Goal: Task Accomplishment & Management: Manage account settings

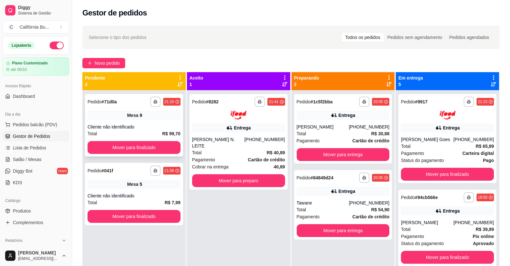
click at [132, 118] on span "Mesa" at bounding box center [132, 115] width 11 height 6
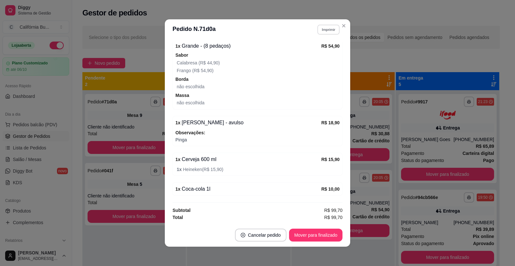
click at [326, 30] on button "Imprimir" at bounding box center [328, 29] width 22 height 10
click at [325, 55] on button "Balcão" at bounding box center [314, 52] width 45 height 10
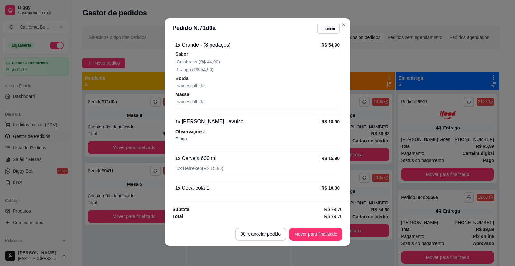
scroll to position [1, 0]
click at [324, 233] on button "Mover para finalizado" at bounding box center [315, 233] width 53 height 13
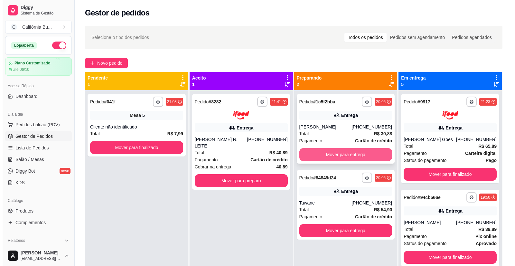
scroll to position [18, 0]
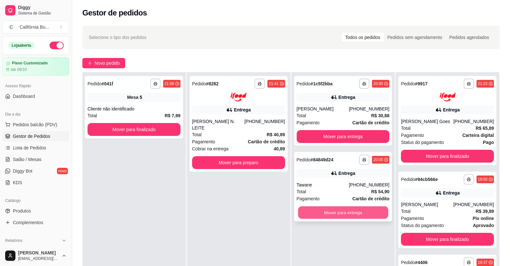
click at [359, 217] on button "Mover para entrega" at bounding box center [343, 212] width 90 height 13
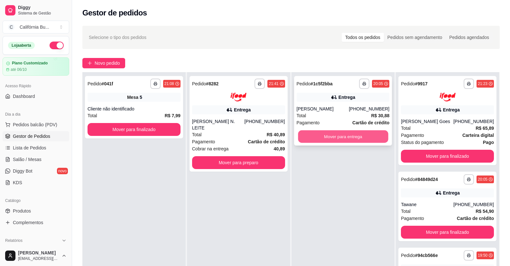
click at [340, 137] on button "Mover para entrega" at bounding box center [343, 136] width 90 height 13
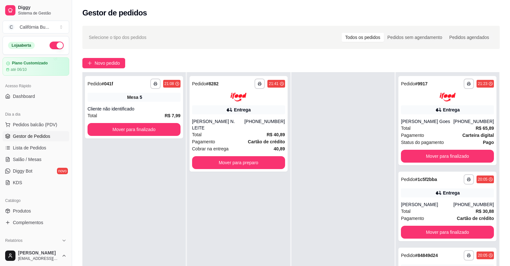
drag, startPoint x: 485, startPoint y: 70, endPoint x: 465, endPoint y: 70, distance: 19.9
drag, startPoint x: 465, startPoint y: 70, endPoint x: 273, endPoint y: 124, distance: 199.6
click at [273, 132] on strong "R$ 40,89" at bounding box center [276, 134] width 18 height 5
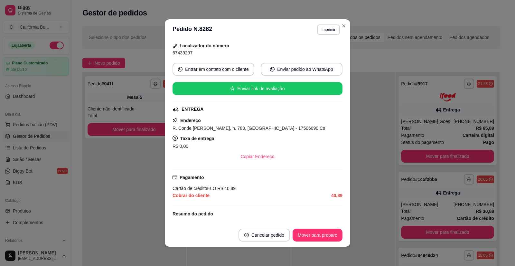
scroll to position [96, 0]
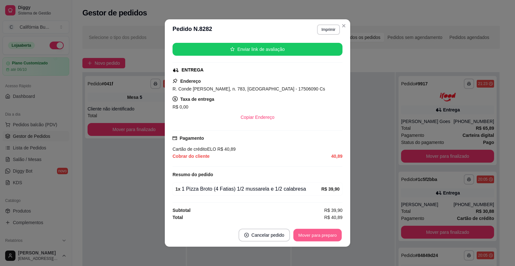
click at [323, 237] on button "Mover para preparo" at bounding box center [317, 235] width 48 height 13
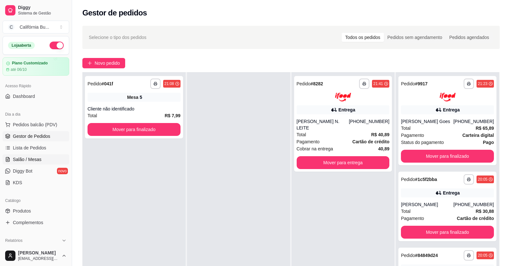
click at [41, 162] on link "Salão / Mesas" at bounding box center [36, 159] width 67 height 10
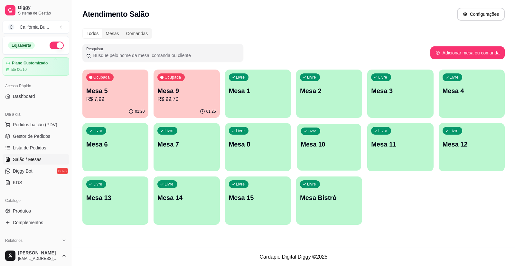
click at [324, 147] on p "Mesa 10" at bounding box center [329, 144] width 57 height 9
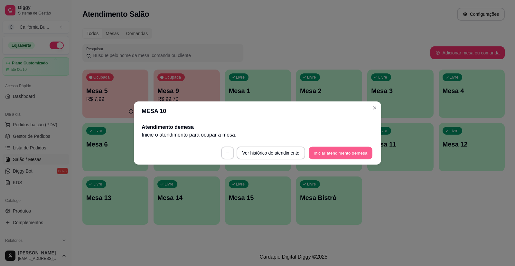
click at [346, 153] on button "Iniciar atendimento de mesa" at bounding box center [340, 153] width 64 height 13
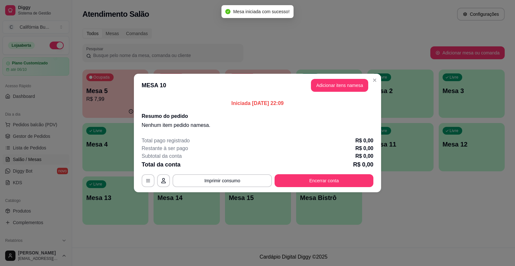
click at [338, 91] on button "Adicionar itens na mesa" at bounding box center [339, 85] width 57 height 13
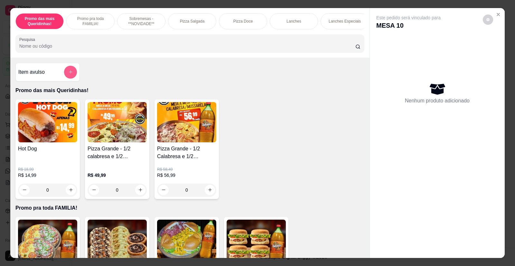
click at [68, 74] on icon "add-separate-item" at bounding box center [70, 71] width 5 height 5
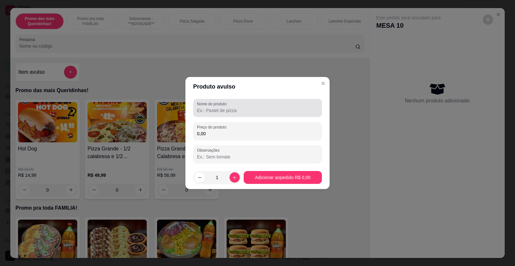
click at [209, 111] on input "Nome do produto" at bounding box center [257, 110] width 121 height 6
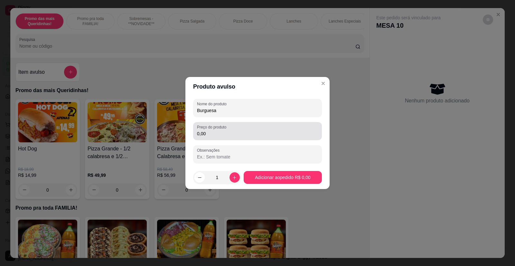
type input "Burguesa"
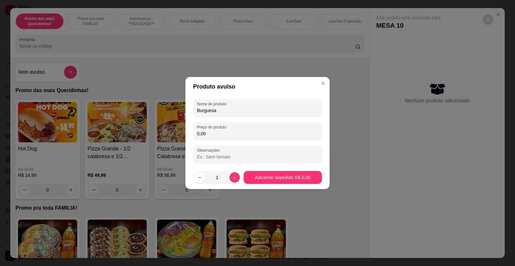
click at [216, 134] on input "0,00" at bounding box center [257, 133] width 121 height 6
type input "7,99"
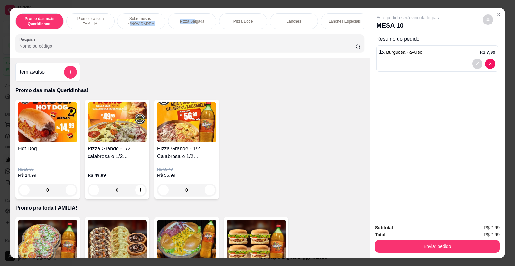
drag, startPoint x: 127, startPoint y: 25, endPoint x: 132, endPoint y: 32, distance: 7.6
click at [157, 27] on div "Sobremesas - **NOVIDADE**" at bounding box center [141, 21] width 48 height 16
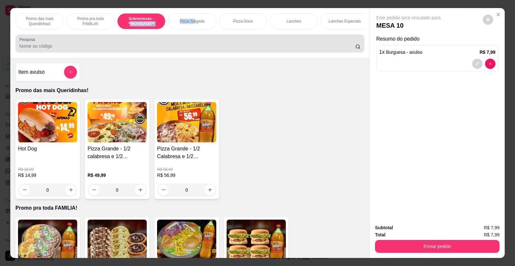
scroll to position [13, 0]
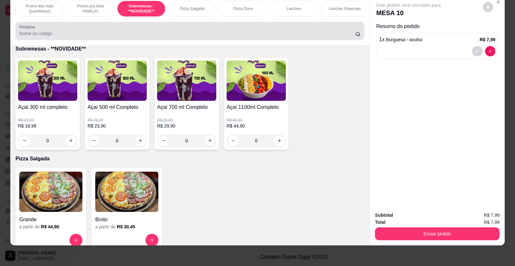
drag, startPoint x: 132, startPoint y: 32, endPoint x: 228, endPoint y: 28, distance: 95.9
click at [228, 28] on div "Pesquisa" at bounding box center [189, 31] width 349 height 18
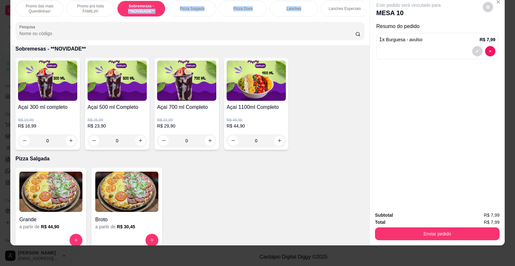
drag, startPoint x: 123, startPoint y: 16, endPoint x: 343, endPoint y: 16, distance: 220.0
click at [333, 16] on div "Promo das mais Queridinhas! Promo pra toda FAMILIA! Sobremesas - **NOVIDADE** P…" at bounding box center [189, 9] width 349 height 16
click at [361, 17] on div "Promo das mais Queridinhas! Promo pra toda FAMILIA! Sobremesas - **NOVIDADE** P…" at bounding box center [189, 9] width 349 height 16
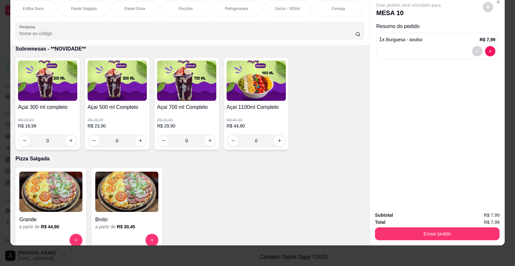
scroll to position [0, 566]
click at [189, 8] on div "Porções" at bounding box center [185, 9] width 48 height 16
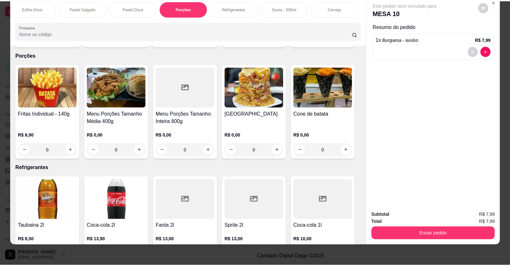
scroll to position [1972, 0]
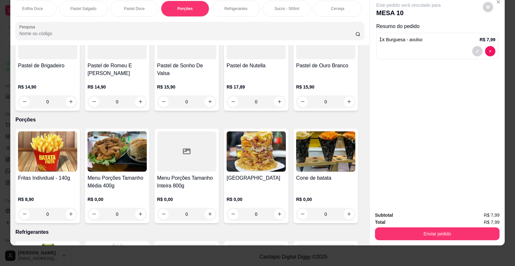
click at [141, 207] on div "0" at bounding box center [116, 213] width 59 height 13
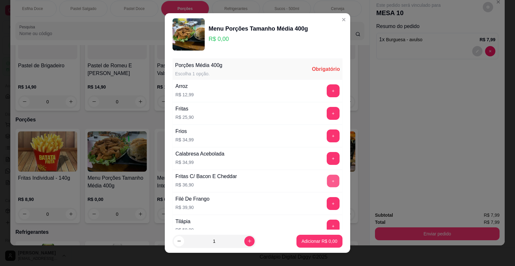
click at [327, 180] on button "+" at bounding box center [333, 181] width 13 height 13
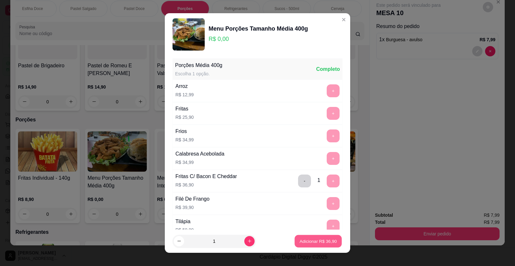
click at [323, 239] on p "Adicionar R$ 36,90" at bounding box center [317, 241] width 37 height 6
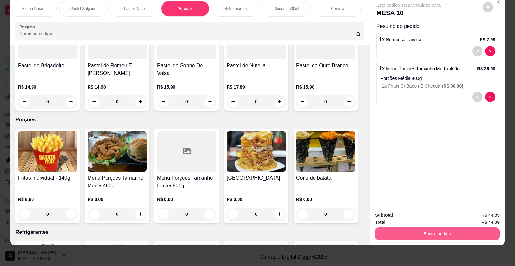
click at [461, 235] on button "Enviar pedido" at bounding box center [437, 233] width 124 height 13
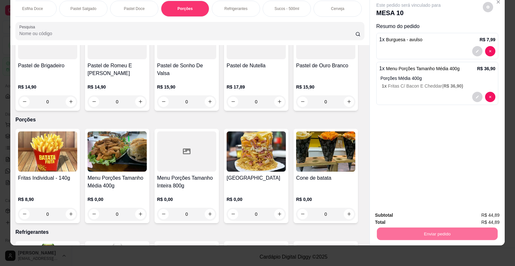
click at [426, 215] on button "Não registrar e enviar pedido" at bounding box center [415, 218] width 67 height 12
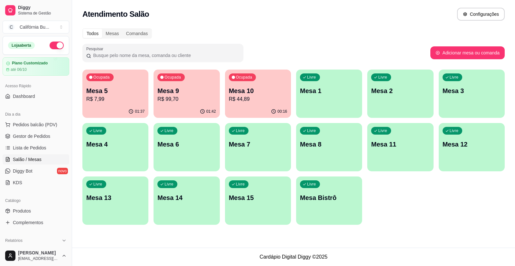
click at [125, 99] on p "R$ 7,99" at bounding box center [115, 99] width 58 height 8
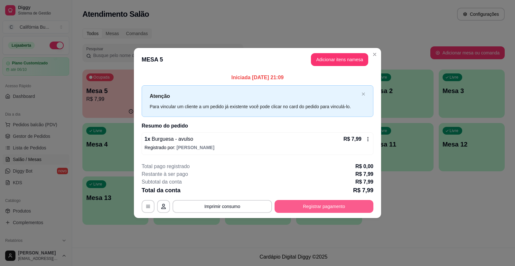
click at [303, 202] on button "Registrar pagamento" at bounding box center [323, 206] width 99 height 13
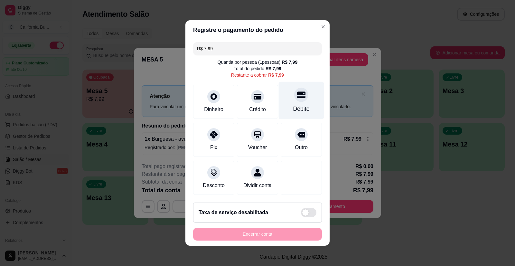
click at [294, 96] on div at bounding box center [301, 94] width 14 height 14
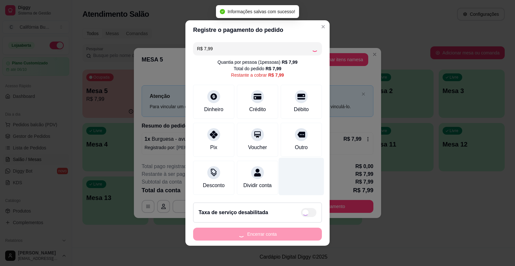
type input "R$ 0,00"
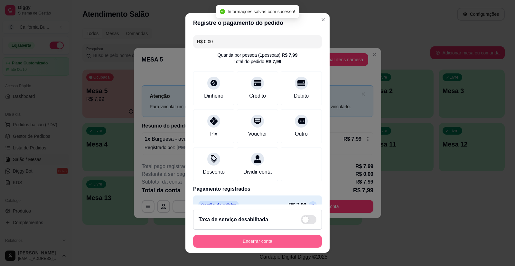
click at [254, 244] on button "Encerrar conta" at bounding box center [257, 240] width 129 height 13
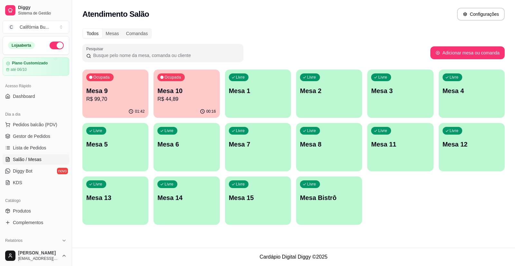
click at [116, 99] on p "R$ 99,70" at bounding box center [115, 99] width 58 height 8
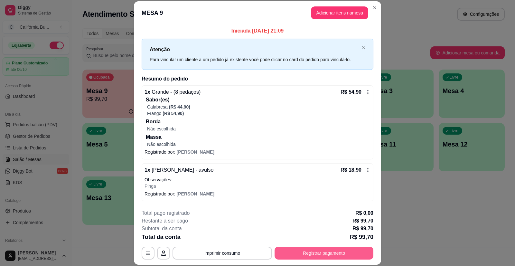
click at [299, 253] on button "Registrar pagamento" at bounding box center [323, 252] width 99 height 13
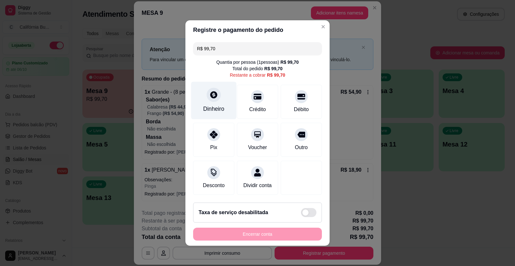
click at [203, 105] on div "Dinheiro" at bounding box center [213, 109] width 21 height 8
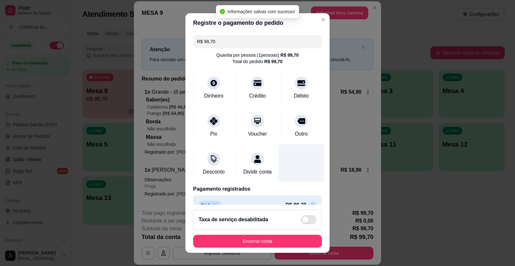
type input "R$ 0,00"
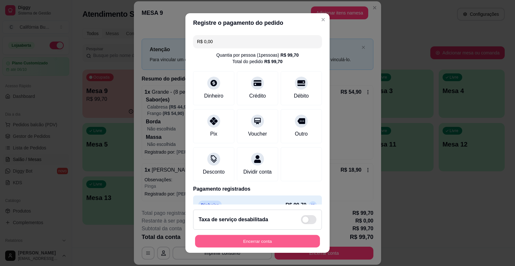
click at [288, 242] on button "Encerrar conta" at bounding box center [257, 240] width 125 height 13
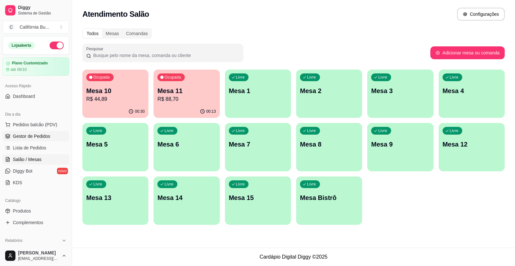
click at [41, 133] on span "Gestor de Pedidos" at bounding box center [31, 136] width 37 height 6
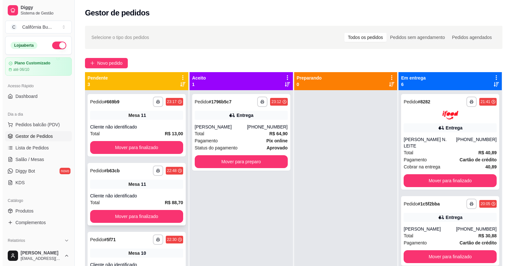
scroll to position [18, 0]
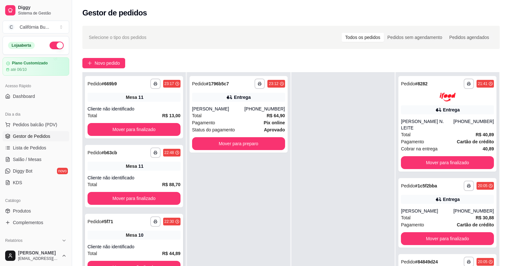
click at [133, 244] on div "Cliente não identificado" at bounding box center [133, 246] width 93 height 6
click at [33, 161] on span "Salão / Mesas" at bounding box center [27, 159] width 29 height 6
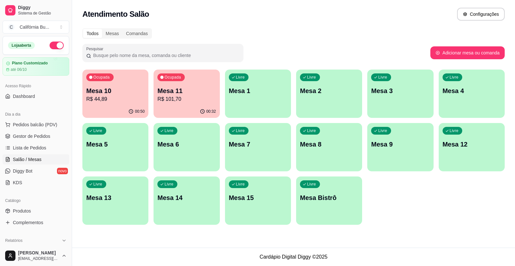
click at [111, 98] on p "R$ 44,89" at bounding box center [115, 99] width 58 height 8
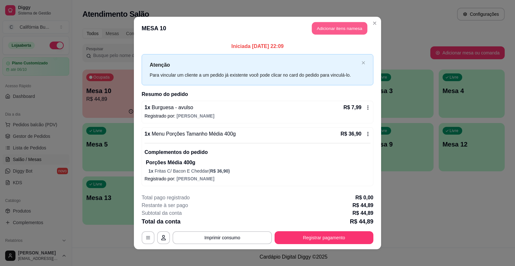
click at [335, 30] on button "Adicionar itens na mesa" at bounding box center [339, 28] width 55 height 13
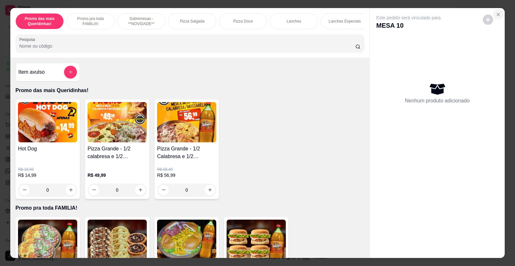
click at [497, 14] on icon "Close" at bounding box center [497, 14] width 5 height 5
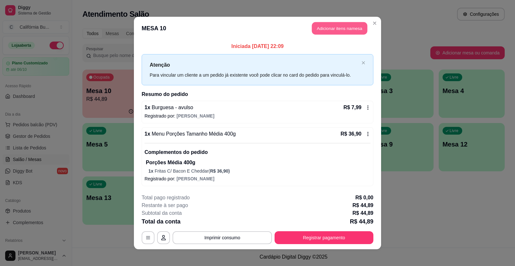
click at [343, 29] on button "Adicionar itens na mesa" at bounding box center [339, 28] width 55 height 13
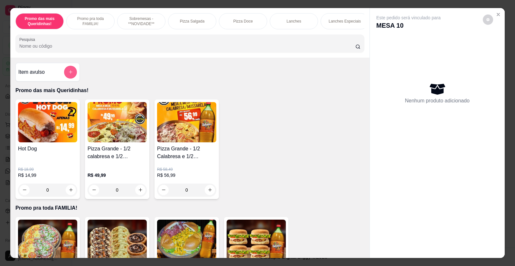
click at [65, 76] on button "add-separate-item" at bounding box center [70, 72] width 13 height 13
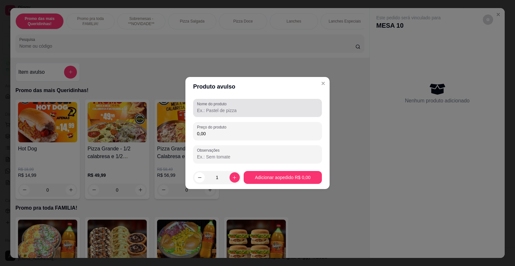
click at [231, 114] on div "Nome do produto" at bounding box center [257, 108] width 129 height 18
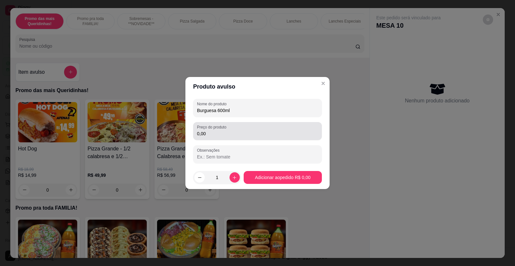
type input "Burguesa 600ml"
click at [213, 131] on input "0,00" at bounding box center [257, 133] width 121 height 6
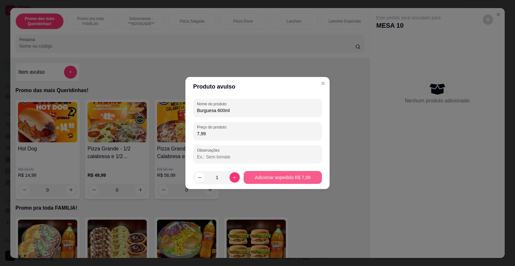
type input "7,99"
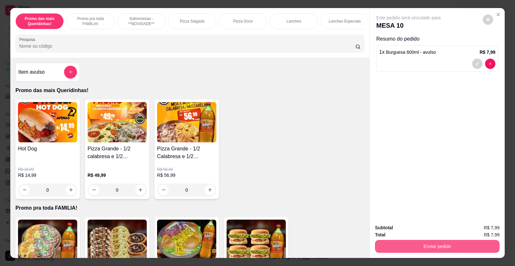
click at [441, 249] on button "Enviar pedido" at bounding box center [437, 246] width 124 height 13
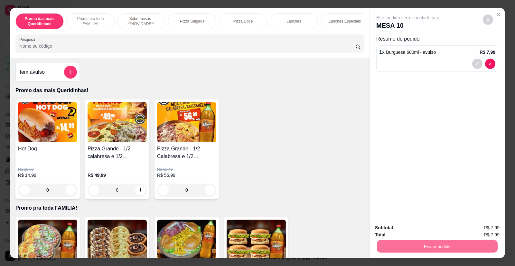
click at [413, 229] on button "Não registrar e enviar pedido" at bounding box center [415, 230] width 67 height 12
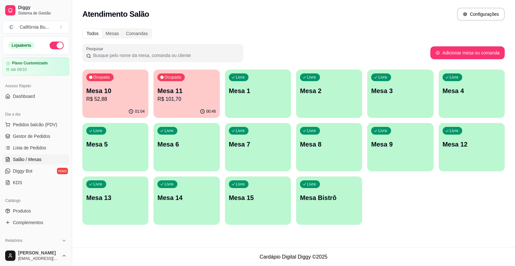
click at [193, 105] on div "00:46" at bounding box center [186, 111] width 66 height 13
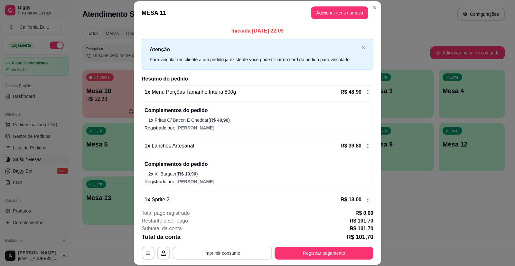
click at [231, 250] on button "Imprimir consumo" at bounding box center [221, 252] width 99 height 13
click at [227, 226] on button "Balcão" at bounding box center [221, 225] width 45 height 10
click at [316, 251] on button "Registrar pagamento" at bounding box center [323, 252] width 99 height 13
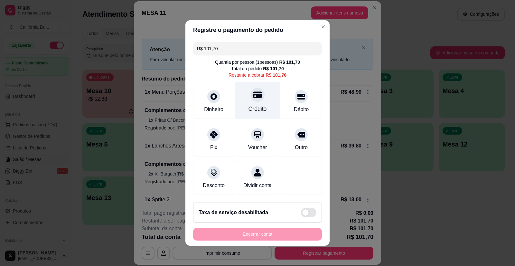
click at [253, 95] on icon at bounding box center [257, 94] width 8 height 8
type input "R$ 0,00"
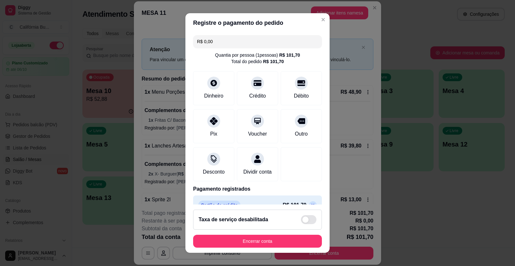
click at [270, 242] on button "Encerrar conta" at bounding box center [257, 240] width 129 height 13
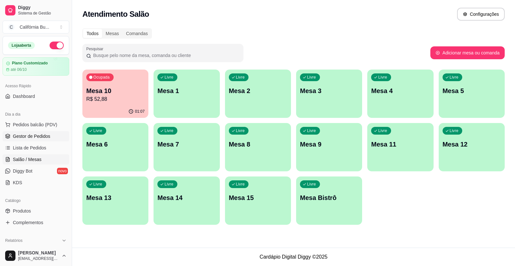
click at [34, 135] on span "Gestor de Pedidos" at bounding box center [31, 136] width 37 height 6
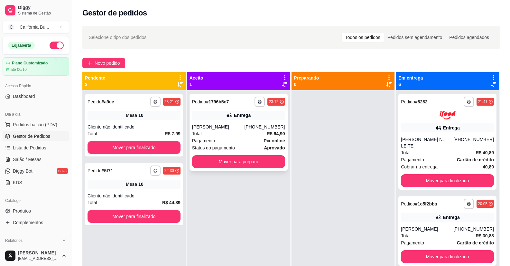
click at [248, 133] on div "Total R$ 64,90" at bounding box center [238, 133] width 93 height 7
